Goal: Transaction & Acquisition: Purchase product/service

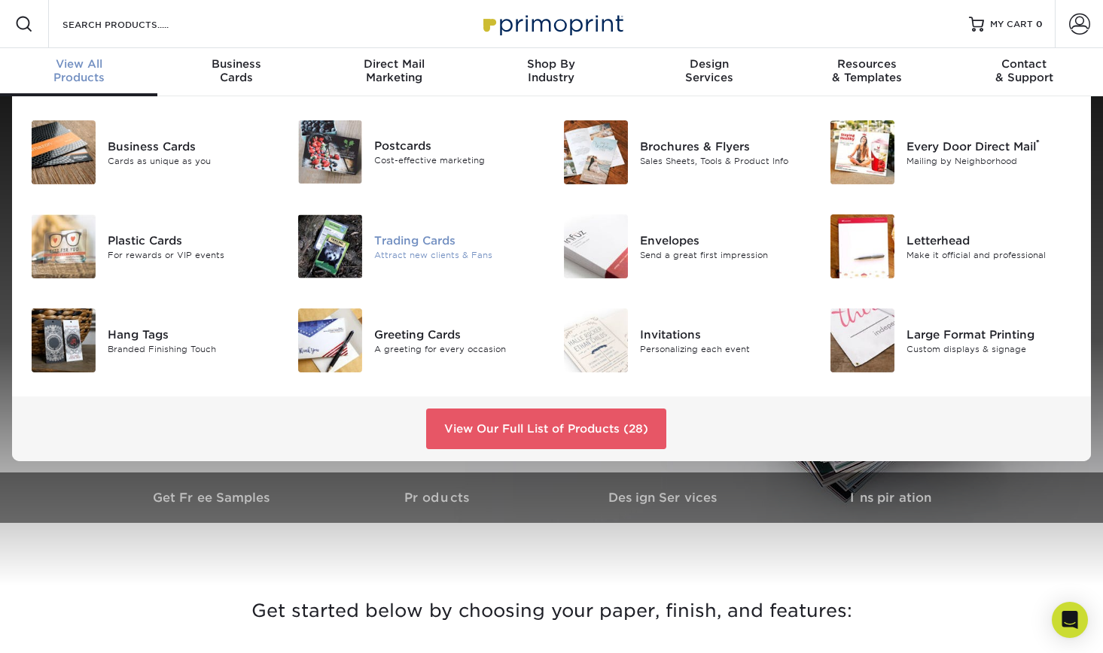
click at [336, 236] on img at bounding box center [330, 247] width 64 height 64
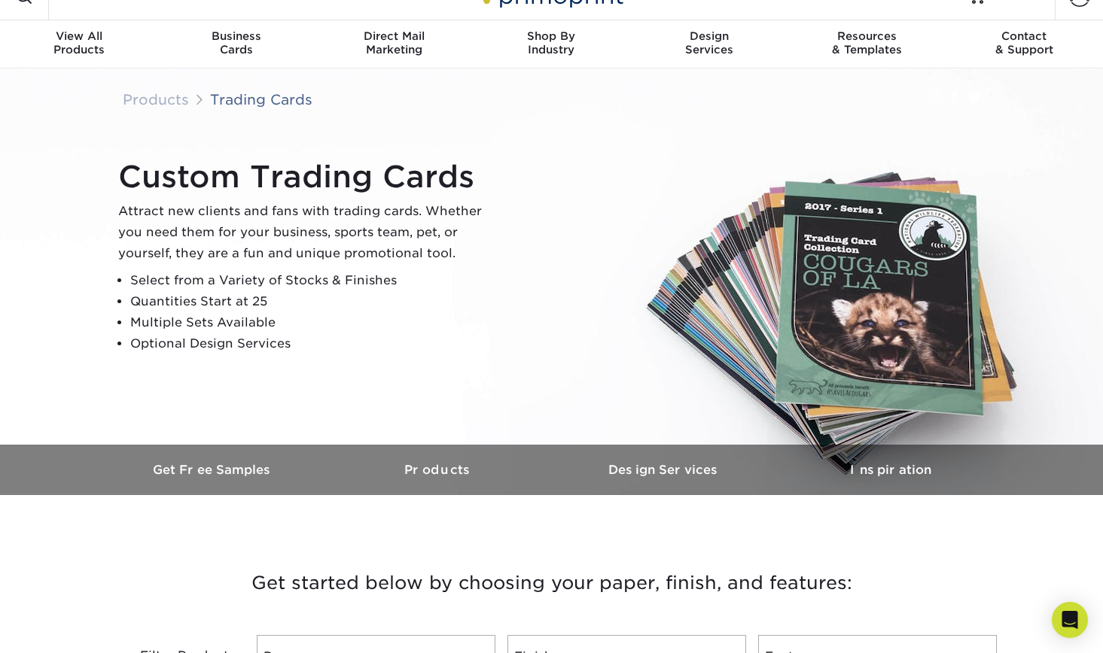
scroll to position [31, 1]
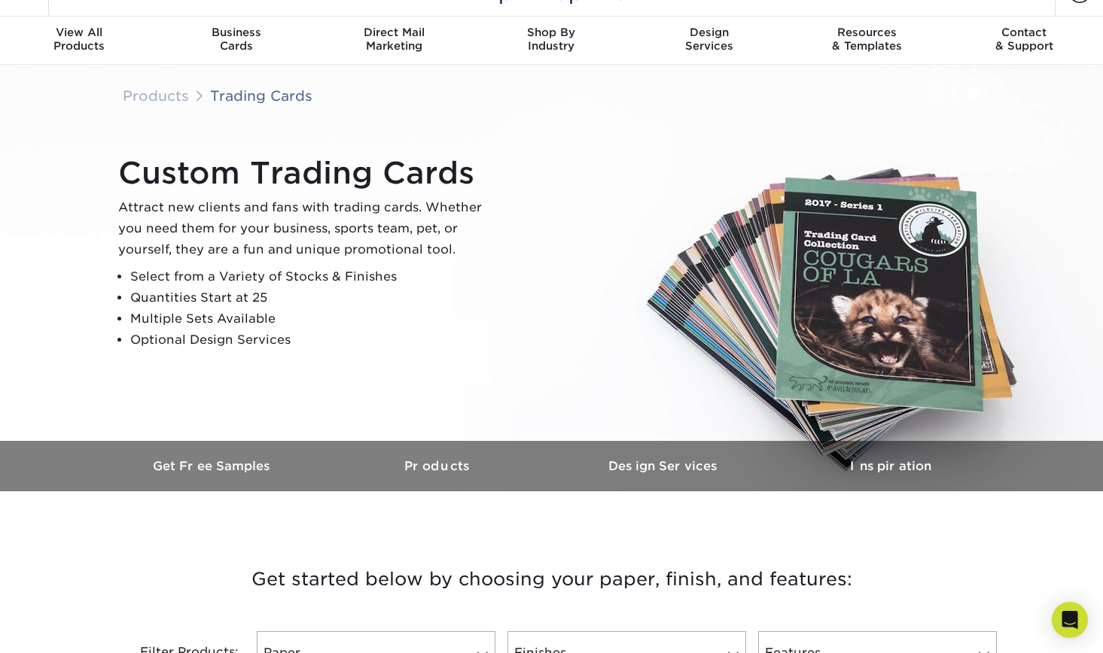
drag, startPoint x: 854, startPoint y: 315, endPoint x: 676, endPoint y: 315, distance: 177.7
click at [676, 315] on div "Custom Trading Cards Attract new clients and fans with trading cards. Whether y…" at bounding box center [558, 253] width 903 height 208
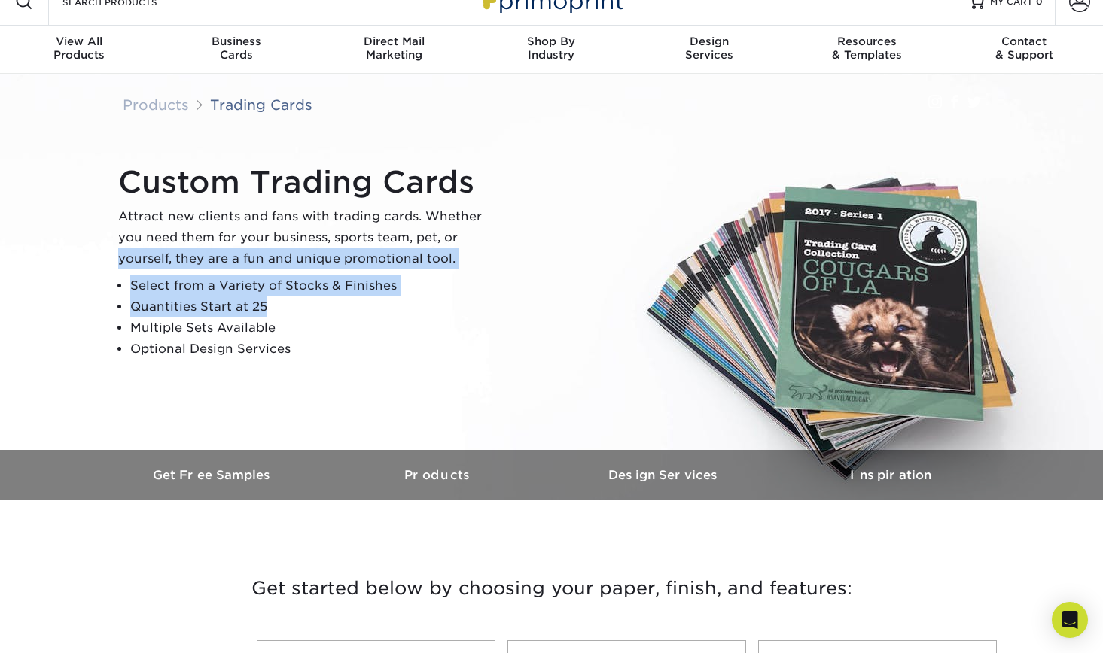
drag, startPoint x: 609, startPoint y: 319, endPoint x: 416, endPoint y: 317, distance: 192.7
click at [417, 317] on div "Custom Trading Cards Attract new clients and fans with trading cards. Whether y…" at bounding box center [558, 262] width 903 height 208
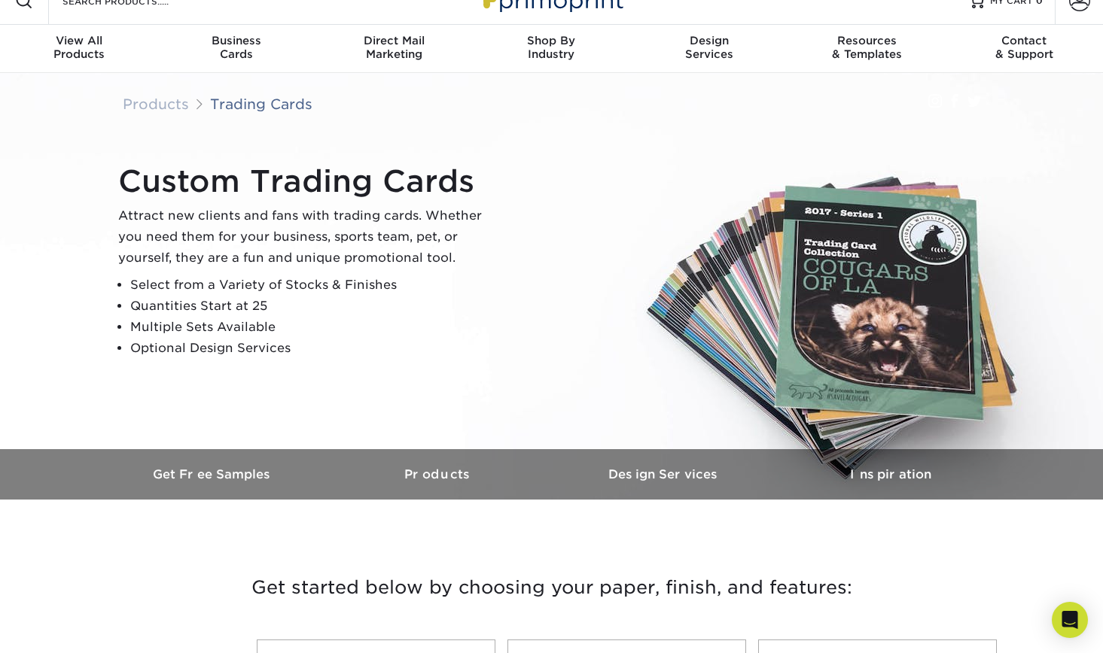
click at [450, 317] on li "Multiple Sets Available" at bounding box center [312, 327] width 364 height 21
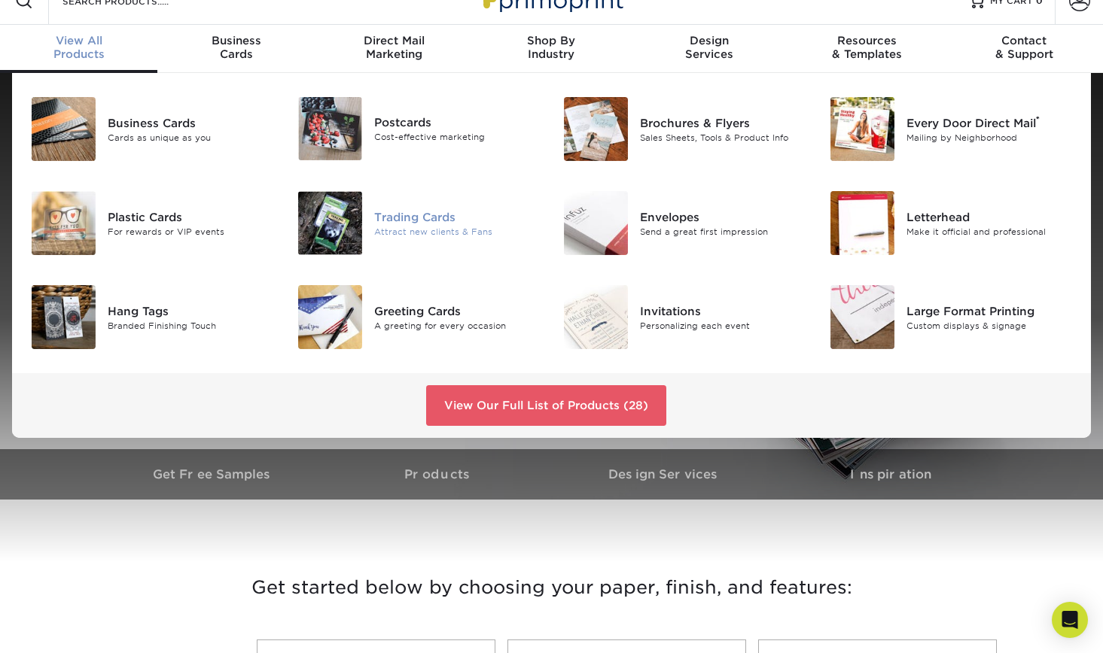
click at [336, 209] on img at bounding box center [330, 223] width 64 height 64
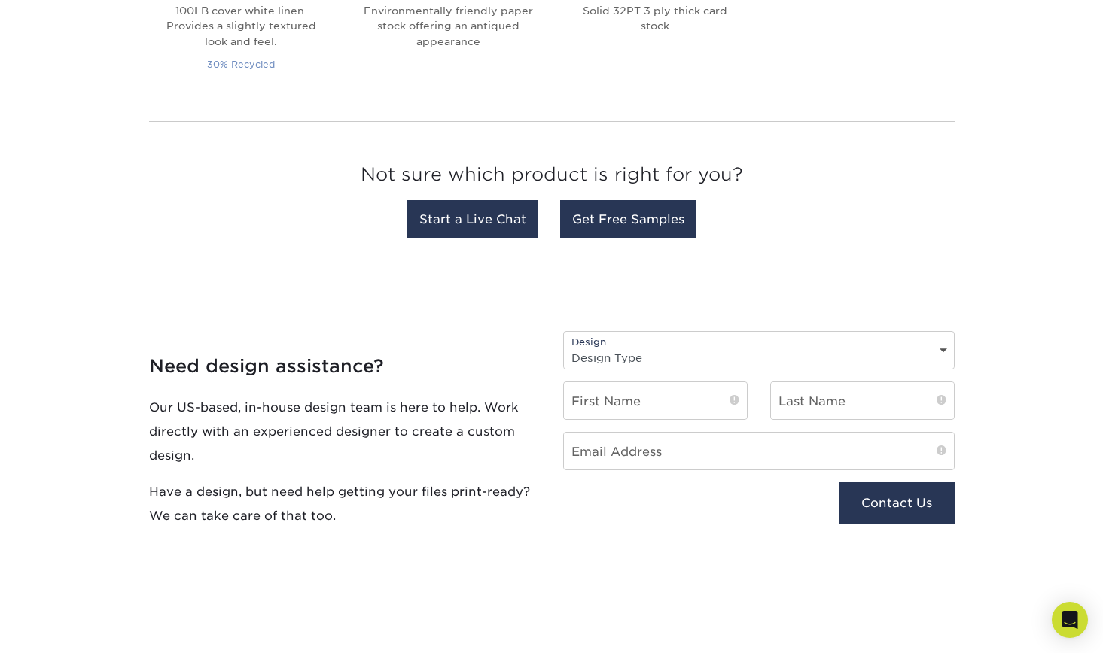
scroll to position [1402, 0]
